Goal: Information Seeking & Learning: Learn about a topic

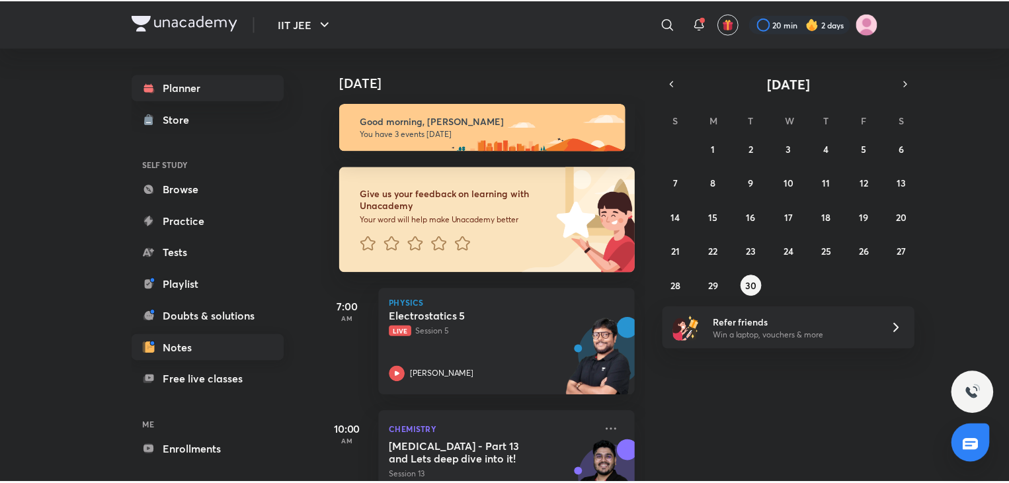
scroll to position [49, 0]
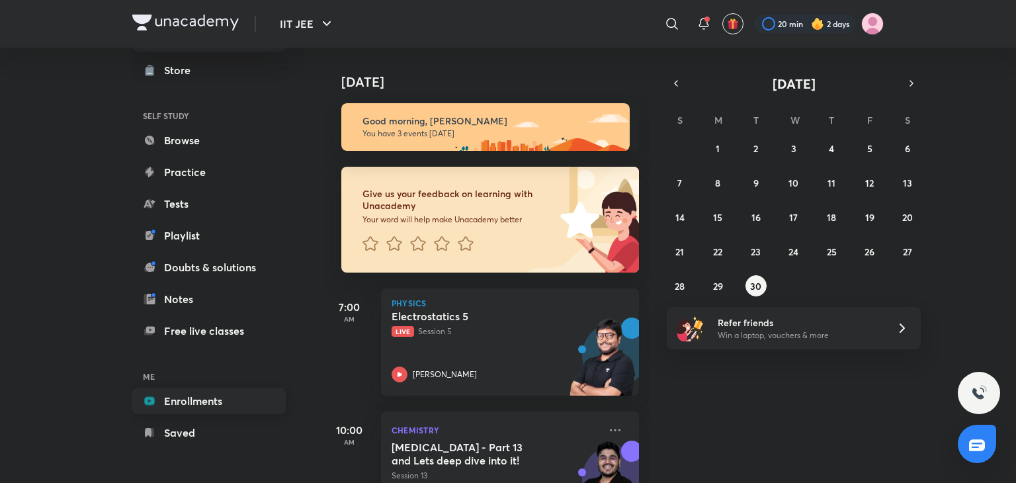
click at [253, 402] on link "Enrollments" at bounding box center [208, 400] width 153 height 26
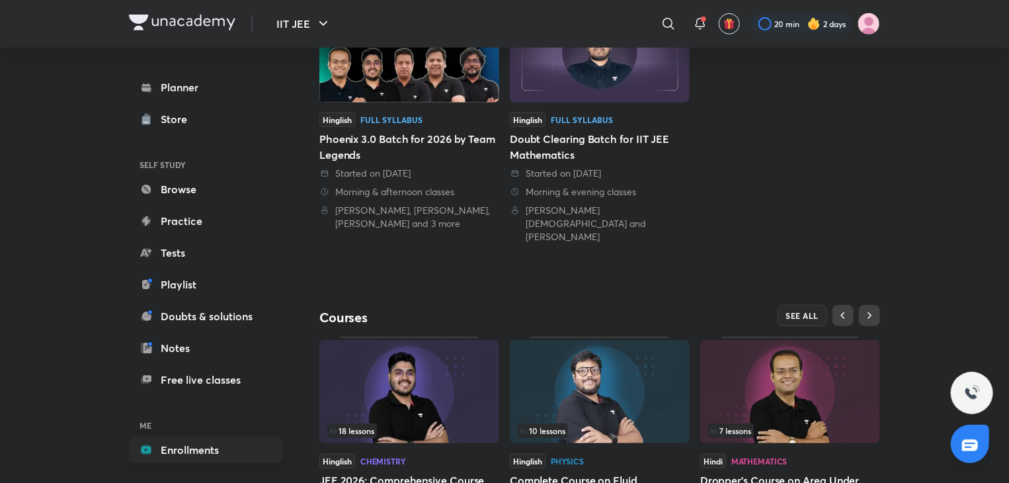
scroll to position [359, 0]
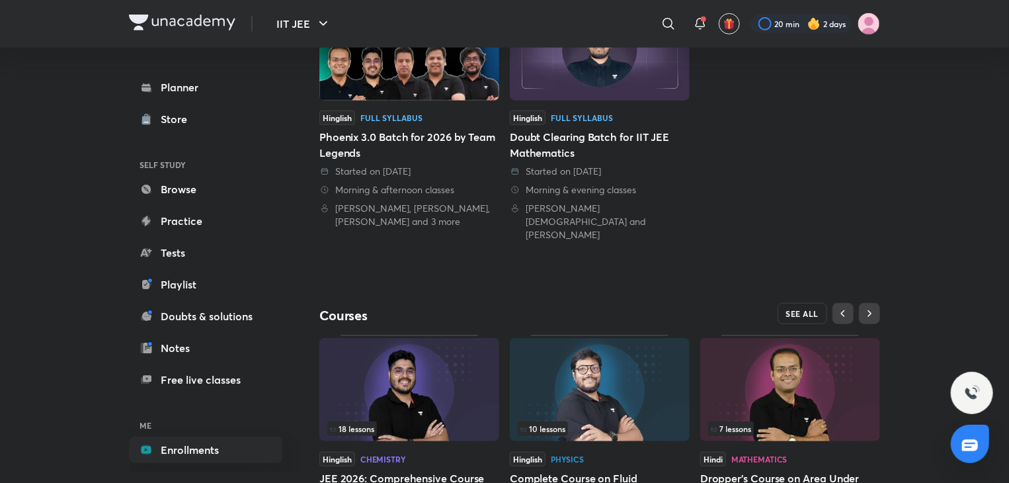
click at [786, 309] on span "SEE ALL" at bounding box center [802, 313] width 33 height 9
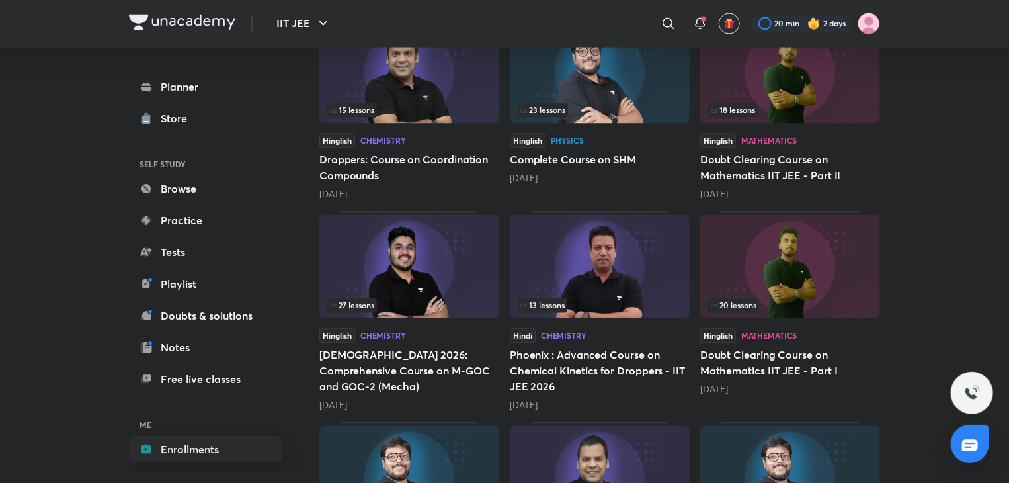
scroll to position [1402, 0]
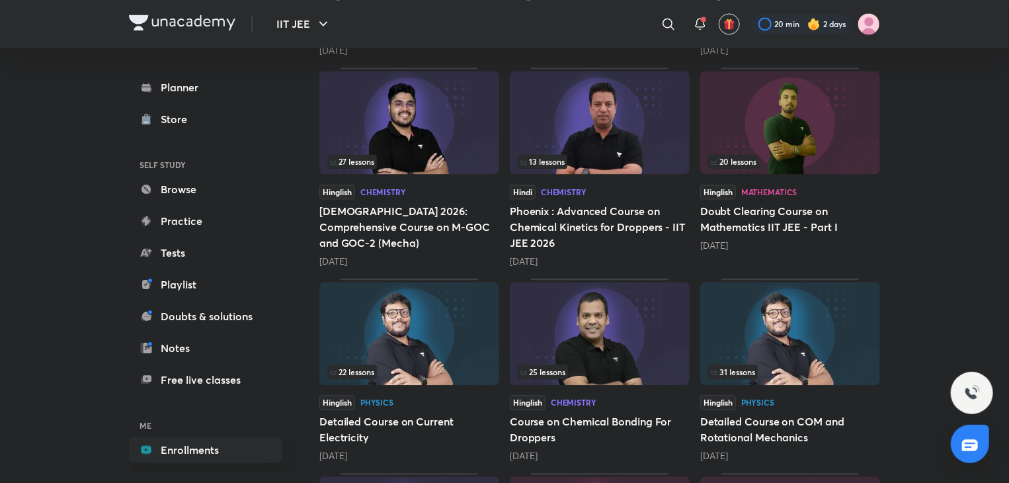
click at [778, 327] on img at bounding box center [790, 333] width 180 height 103
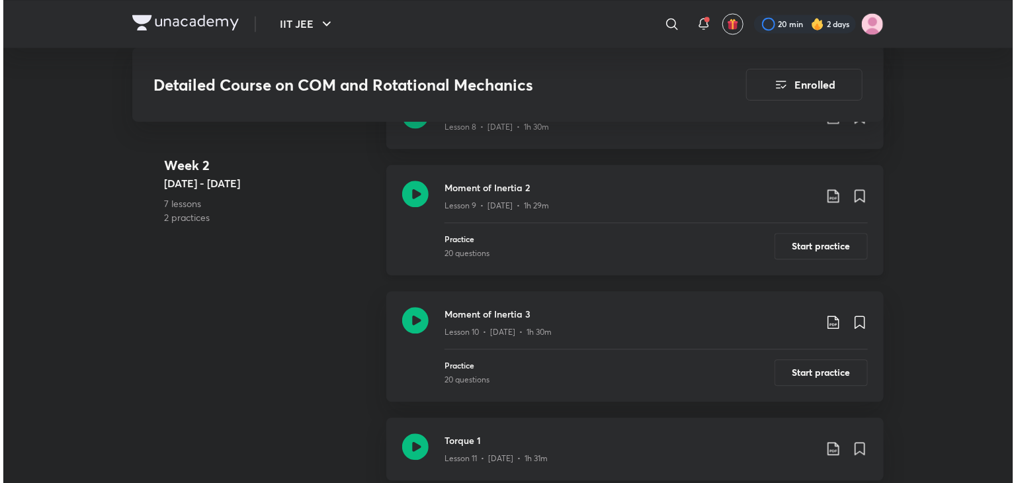
scroll to position [1320, 0]
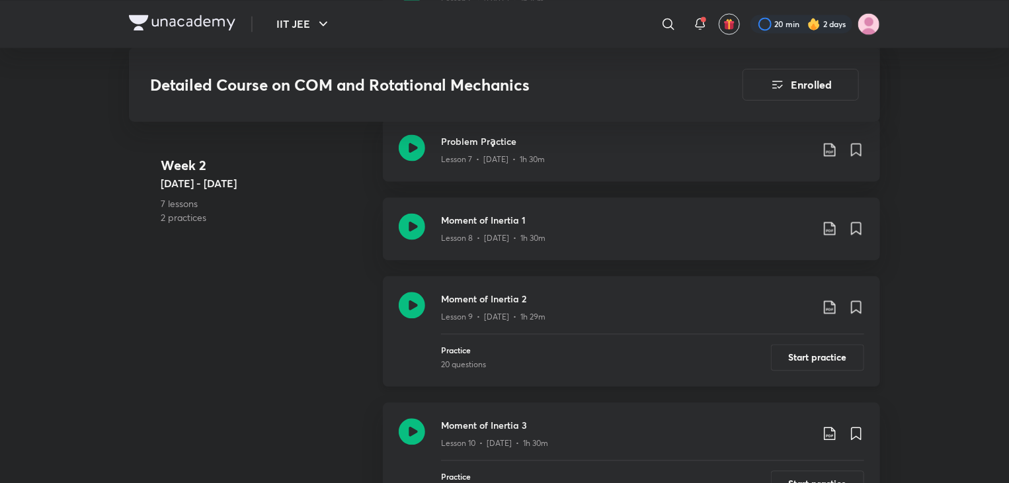
click at [830, 307] on icon at bounding box center [830, 307] width 16 height 16
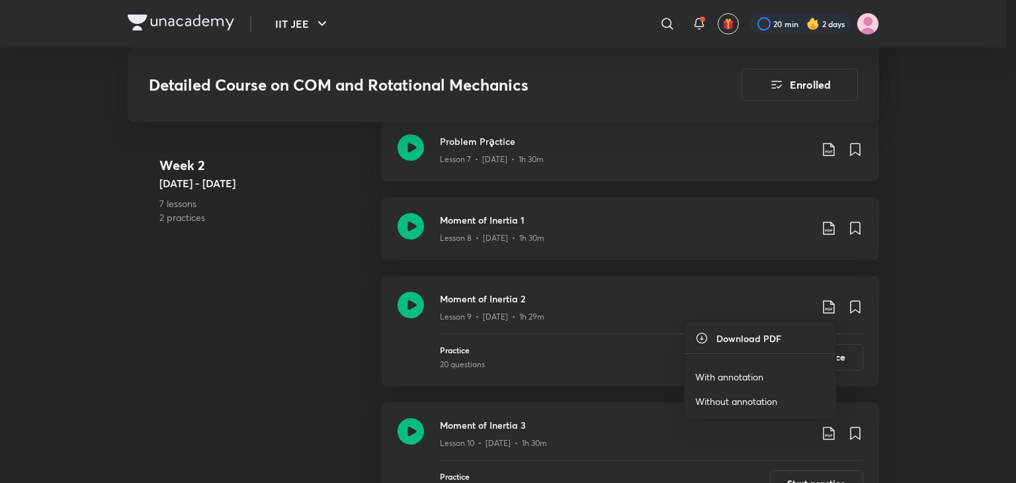
click at [742, 376] on p "With annotation" at bounding box center [729, 377] width 68 height 14
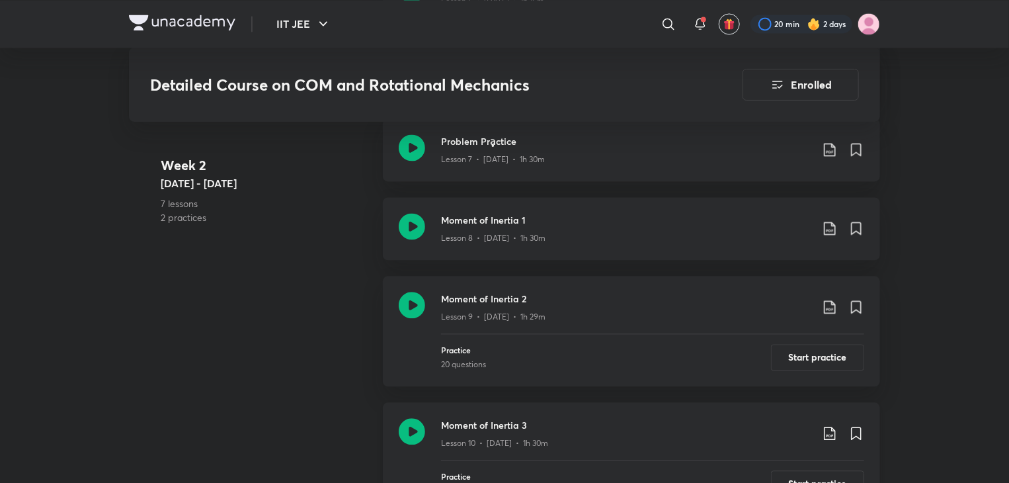
click at [829, 437] on icon at bounding box center [830, 433] width 16 height 16
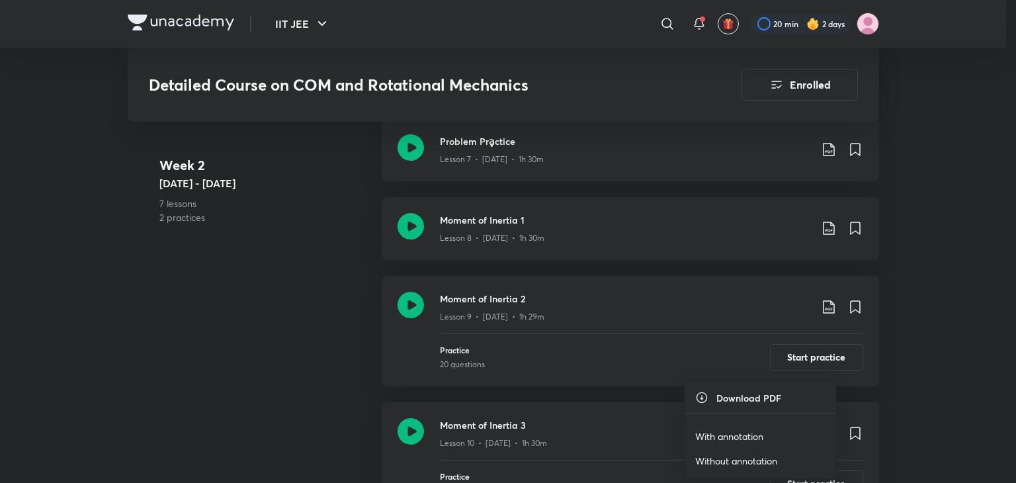
click at [746, 429] on p "With annotation" at bounding box center [729, 436] width 68 height 14
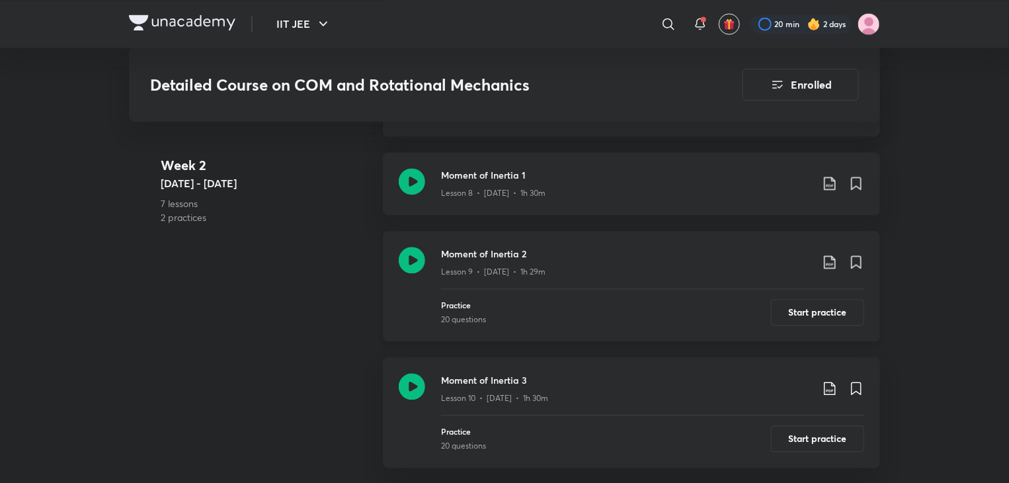
scroll to position [1123, 0]
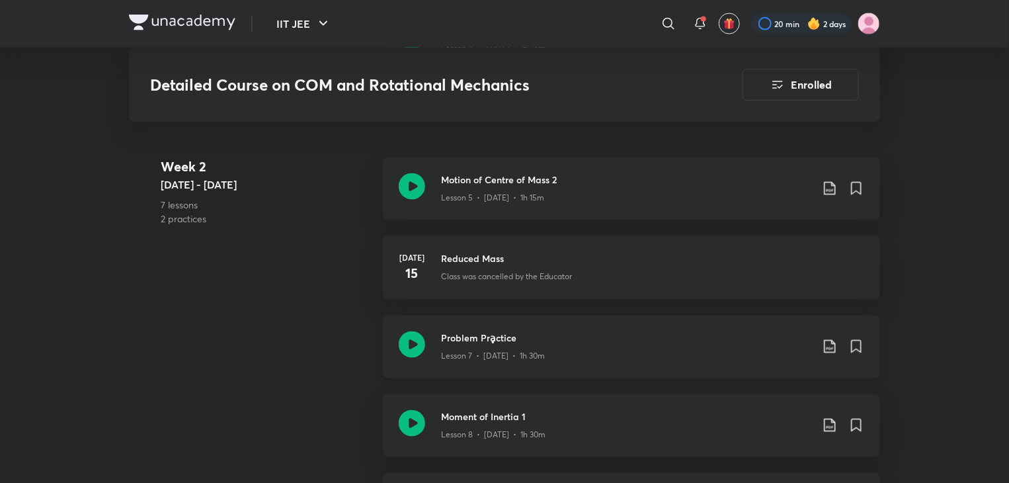
click at [832, 344] on icon at bounding box center [830, 347] width 16 height 16
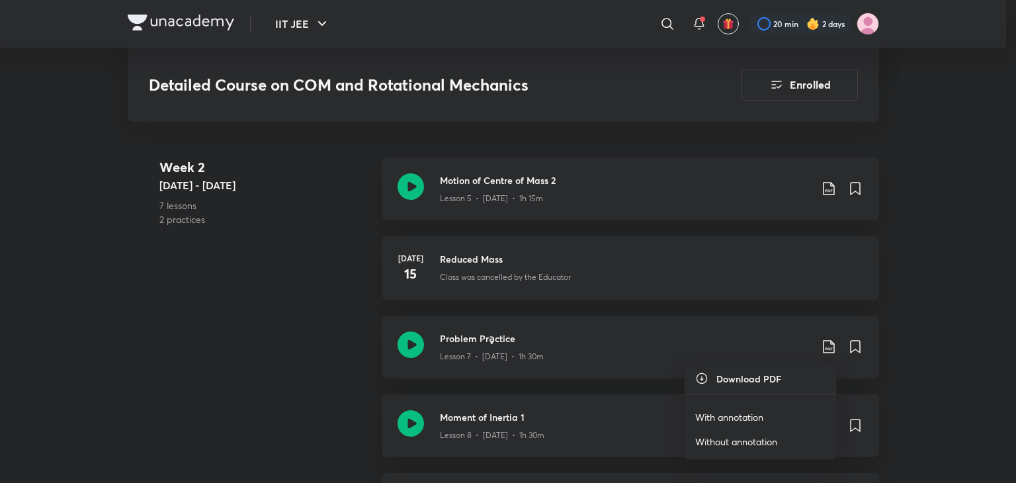
click at [739, 411] on p "With annotation" at bounding box center [729, 417] width 68 height 14
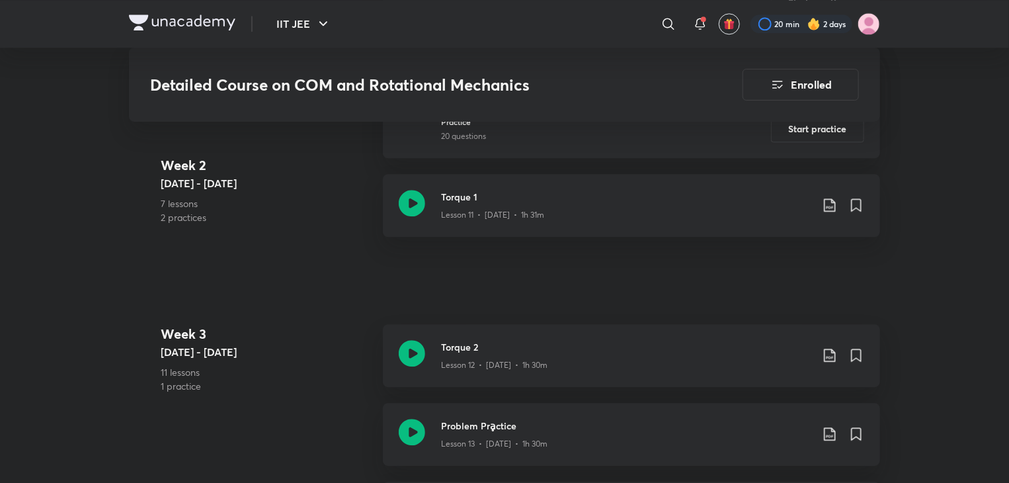
scroll to position [1708, 0]
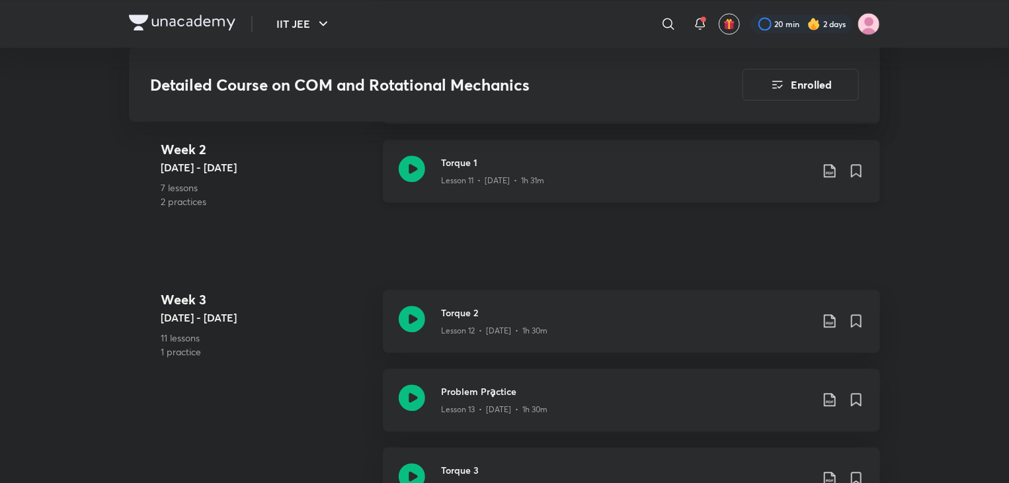
click at [831, 166] on icon at bounding box center [829, 170] width 11 height 13
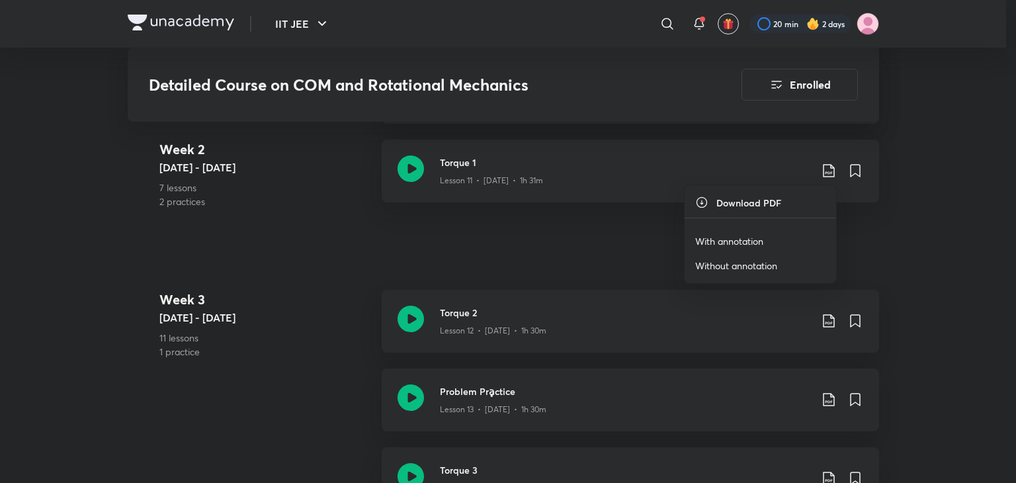
click at [730, 244] on p "With annotation" at bounding box center [729, 241] width 68 height 14
